Goal: Transaction & Acquisition: Subscribe to service/newsletter

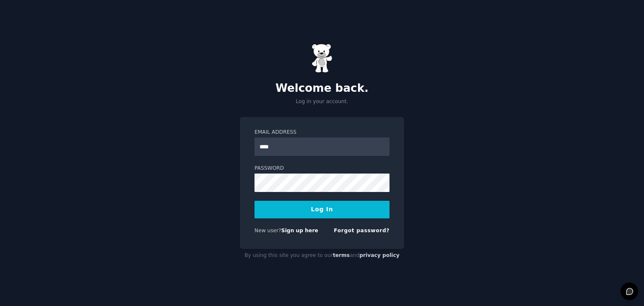
type input "**********"
click at [255, 201] on button "Log In" at bounding box center [322, 210] width 135 height 18
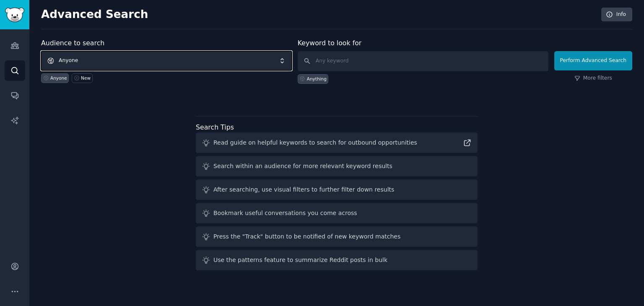
click at [241, 63] on span "Anyone" at bounding box center [166, 60] width 251 height 19
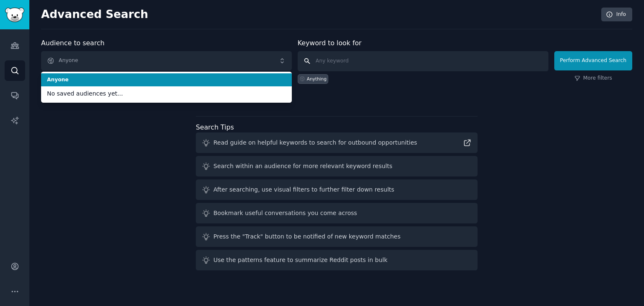
click at [361, 60] on input "text" at bounding box center [423, 61] width 251 height 20
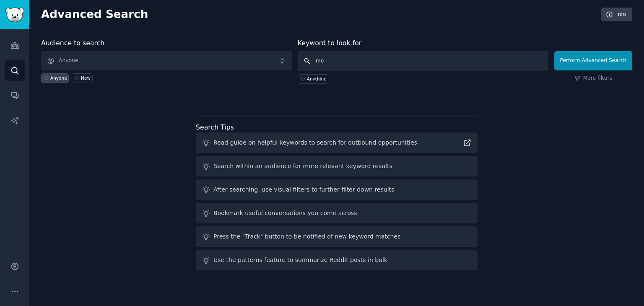
type input "m"
type input "GLP1"
click at [506, 66] on input "GLP1" at bounding box center [423, 61] width 251 height 20
click button "Perform Advanced Search" at bounding box center [594, 60] width 78 height 19
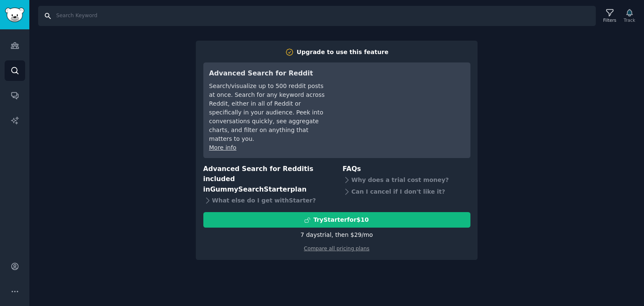
click at [65, 17] on input "Search" at bounding box center [317, 16] width 558 height 20
click at [65, 17] on input "G" at bounding box center [317, 16] width 558 height 20
type input "Glp1"
click at [295, 24] on input "Glp1" at bounding box center [317, 16] width 558 height 20
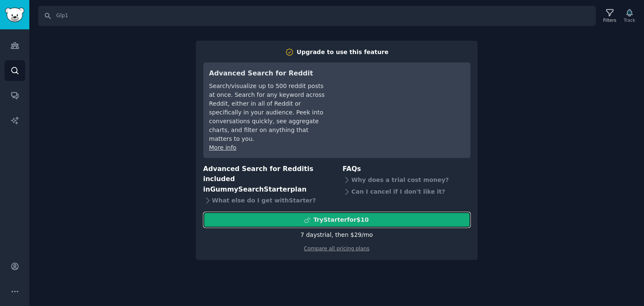
click at [337, 216] on div "Try Starter for $10" at bounding box center [340, 220] width 55 height 9
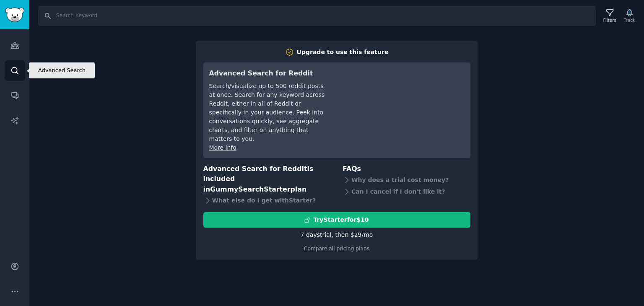
click at [14, 76] on link "Search" at bounding box center [15, 70] width 21 height 21
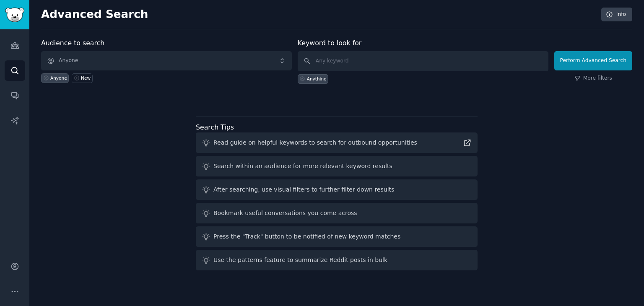
click at [321, 78] on div "Anything" at bounding box center [317, 79] width 20 height 6
click at [485, 62] on input "text" at bounding box center [423, 61] width 251 height 20
type input "glp1"
click button "Perform Advanced Search" at bounding box center [594, 60] width 78 height 19
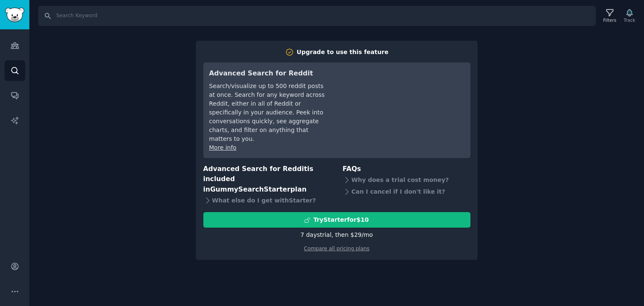
click at [345, 231] on div "7 days trial, then $ 29 /mo" at bounding box center [337, 235] width 73 height 9
click at [347, 235] on div "Upgrade to use this feature Advanced Search for Reddit Search/visualize up to 5…" at bounding box center [337, 151] width 282 height 220
click at [347, 246] on link "Compare all pricing plans" at bounding box center [336, 249] width 65 height 6
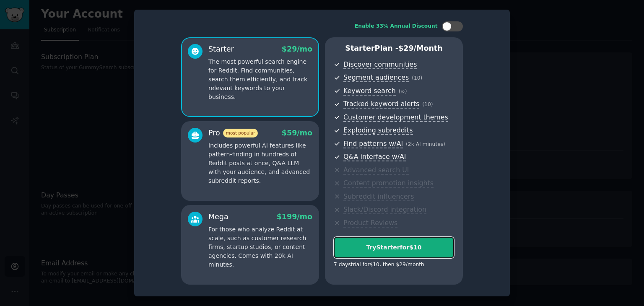
click at [361, 248] on div "Try Starter for $10" at bounding box center [394, 247] width 120 height 9
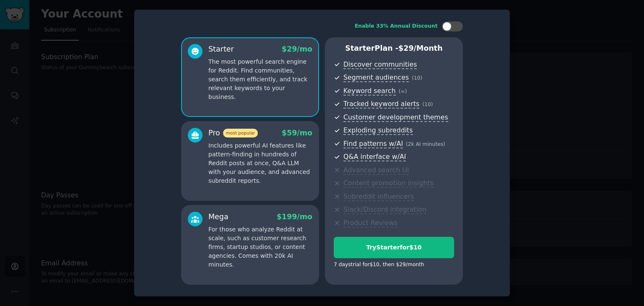
click at [572, 183] on div at bounding box center [322, 153] width 644 height 306
